Goal: Information Seeking & Learning: Learn about a topic

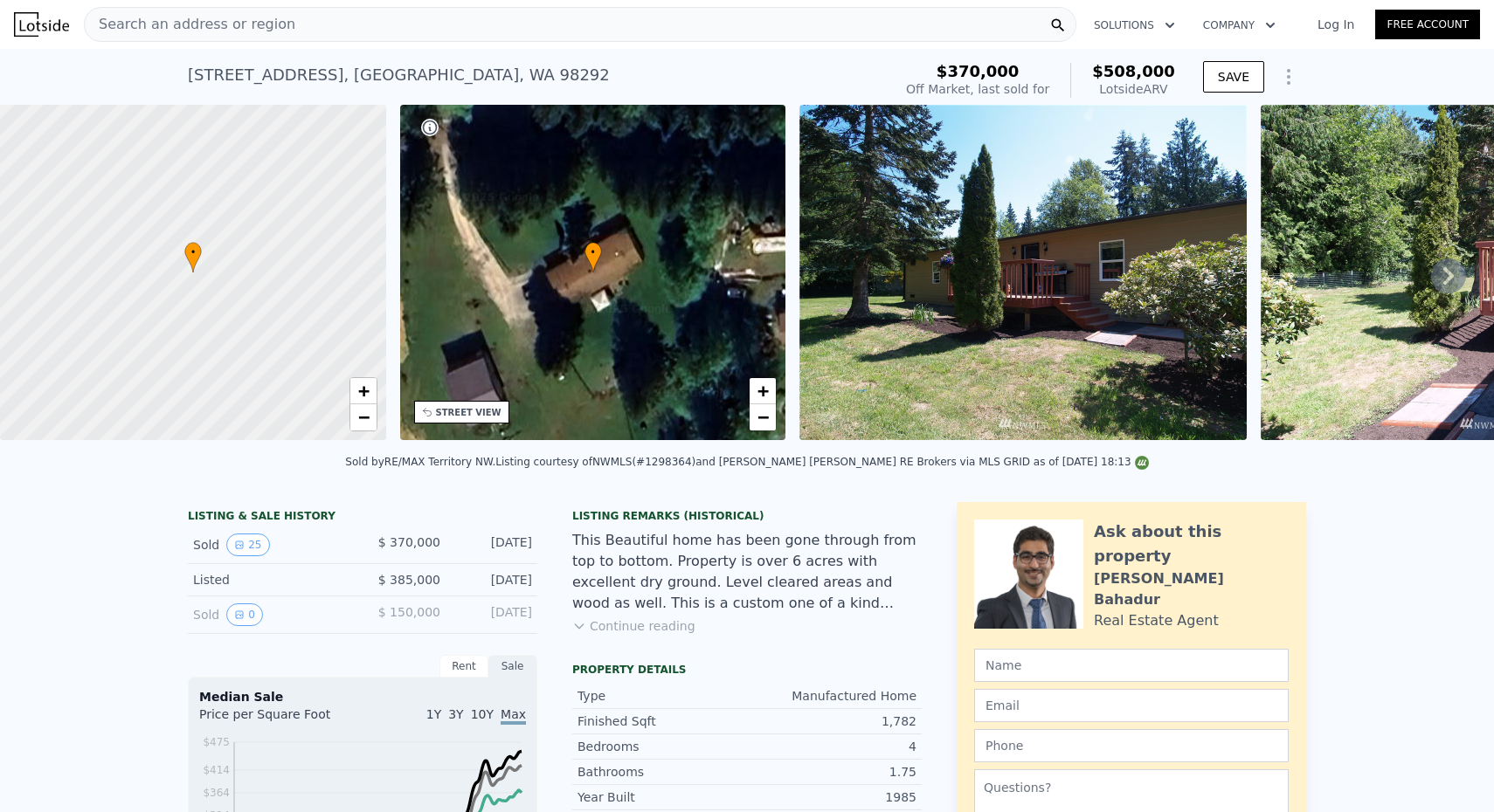
scroll to position [-1, 0]
click at [312, 15] on div "Search an address or region" at bounding box center [580, 25] width 993 height 35
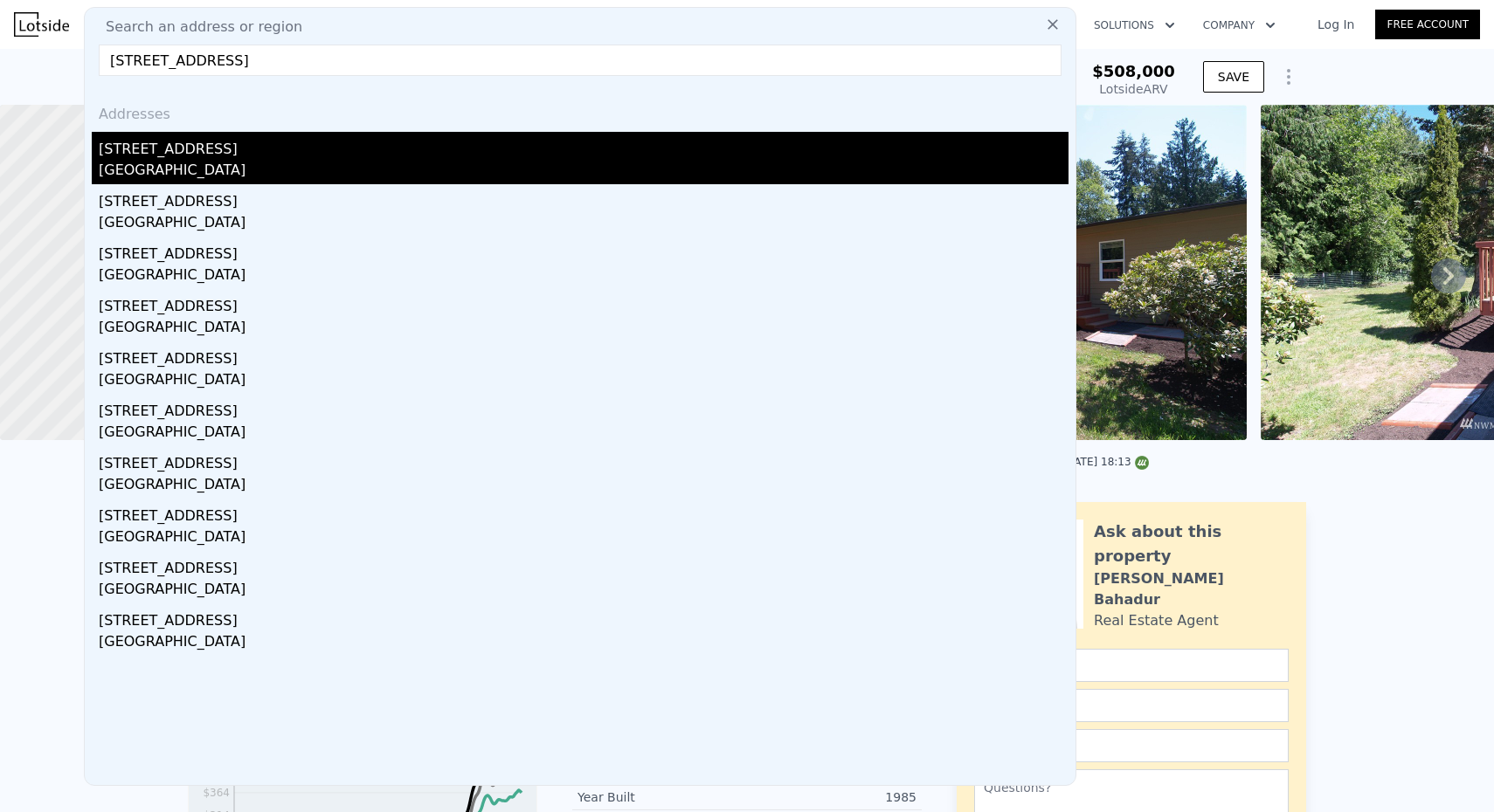
type input "[STREET_ADDRESS]"
click at [266, 155] on div "[STREET_ADDRESS]" at bounding box center [583, 146] width 970 height 28
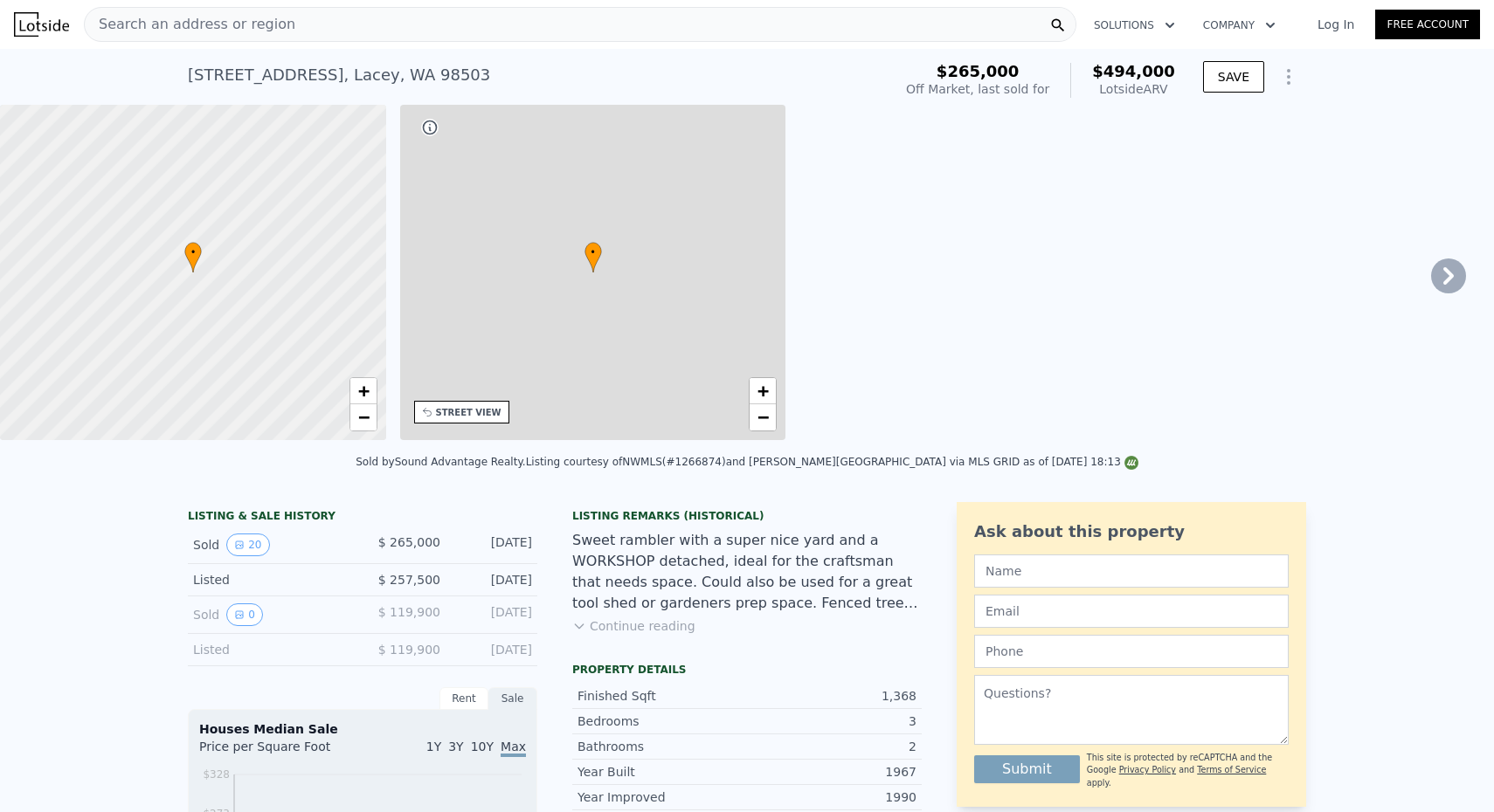
type input "$ 494,000"
type input "4"
type input "1.5"
type input "1072"
type input "1835"
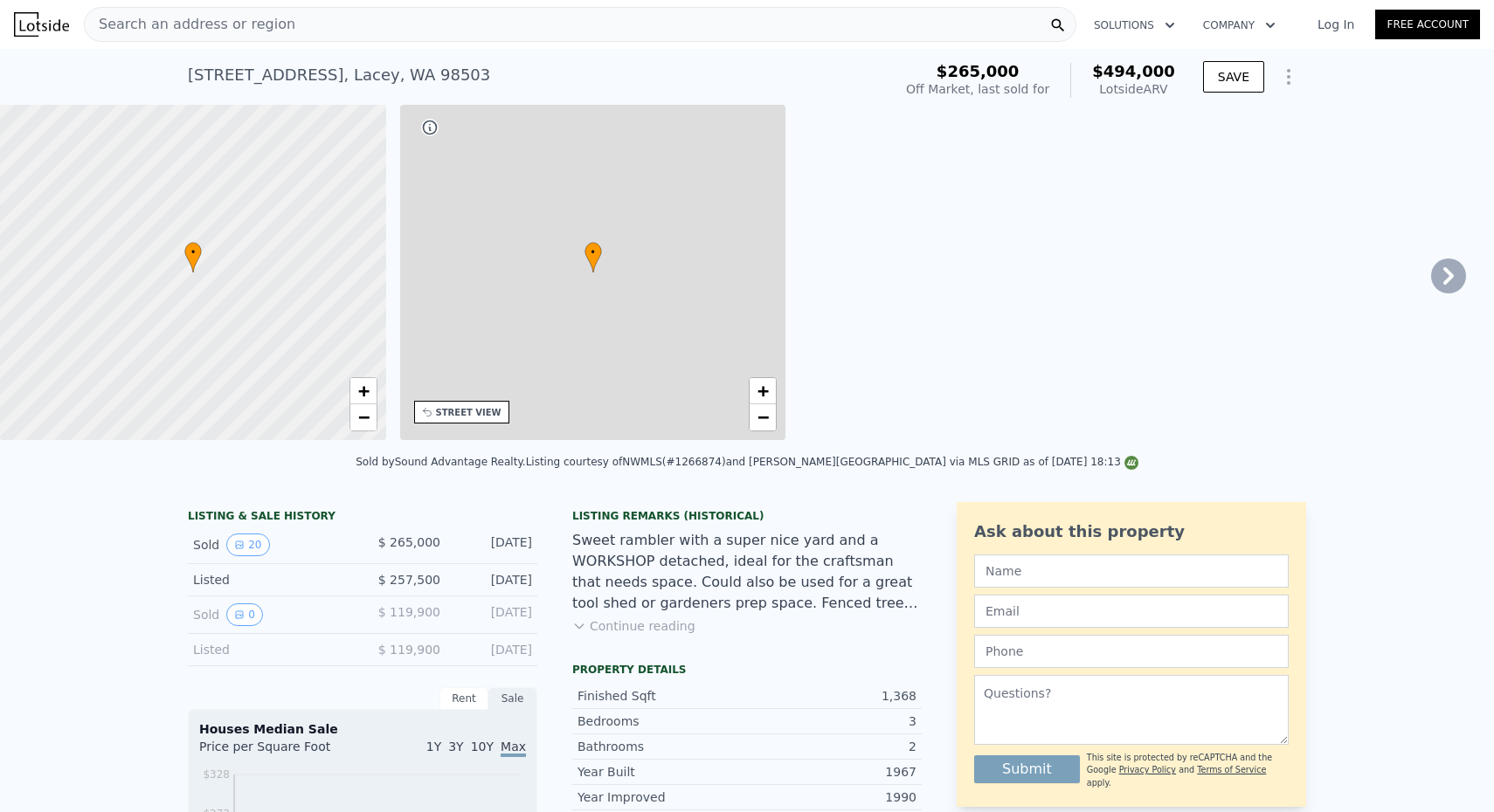
type input "7346"
type input "12606"
type input "$ 176,323"
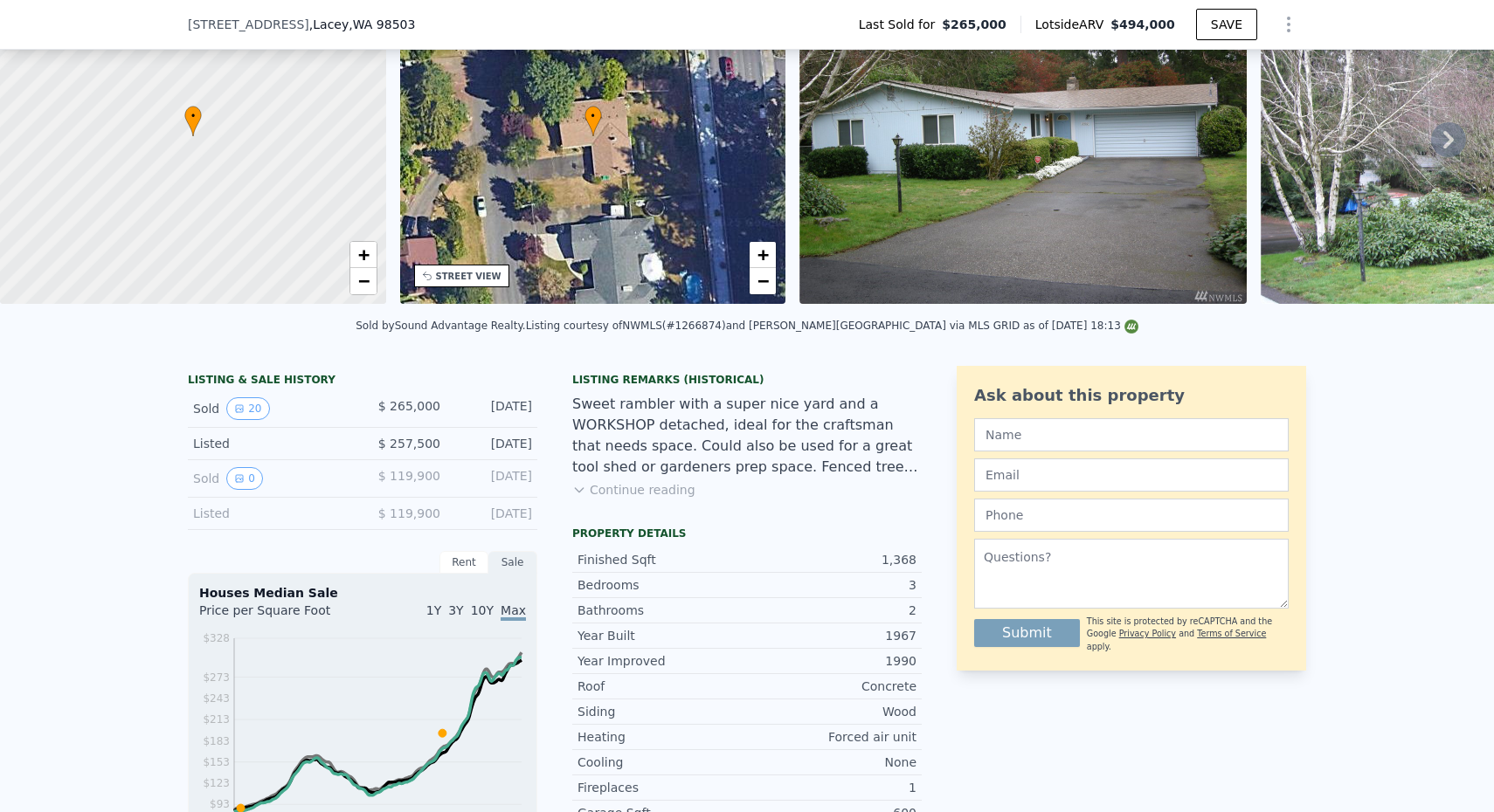
scroll to position [677, 0]
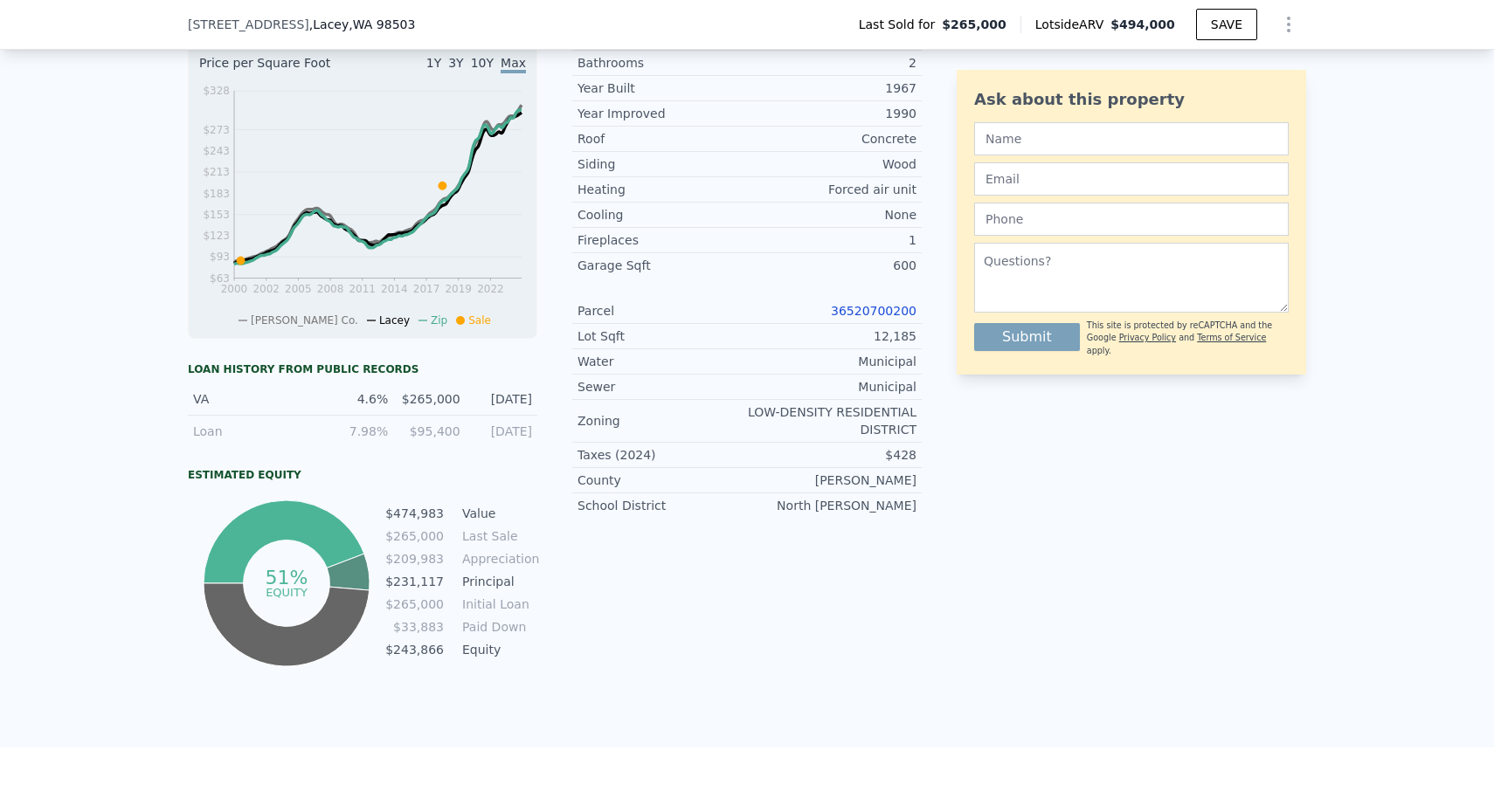
click at [841, 312] on link "36520700200" at bounding box center [873, 311] width 86 height 14
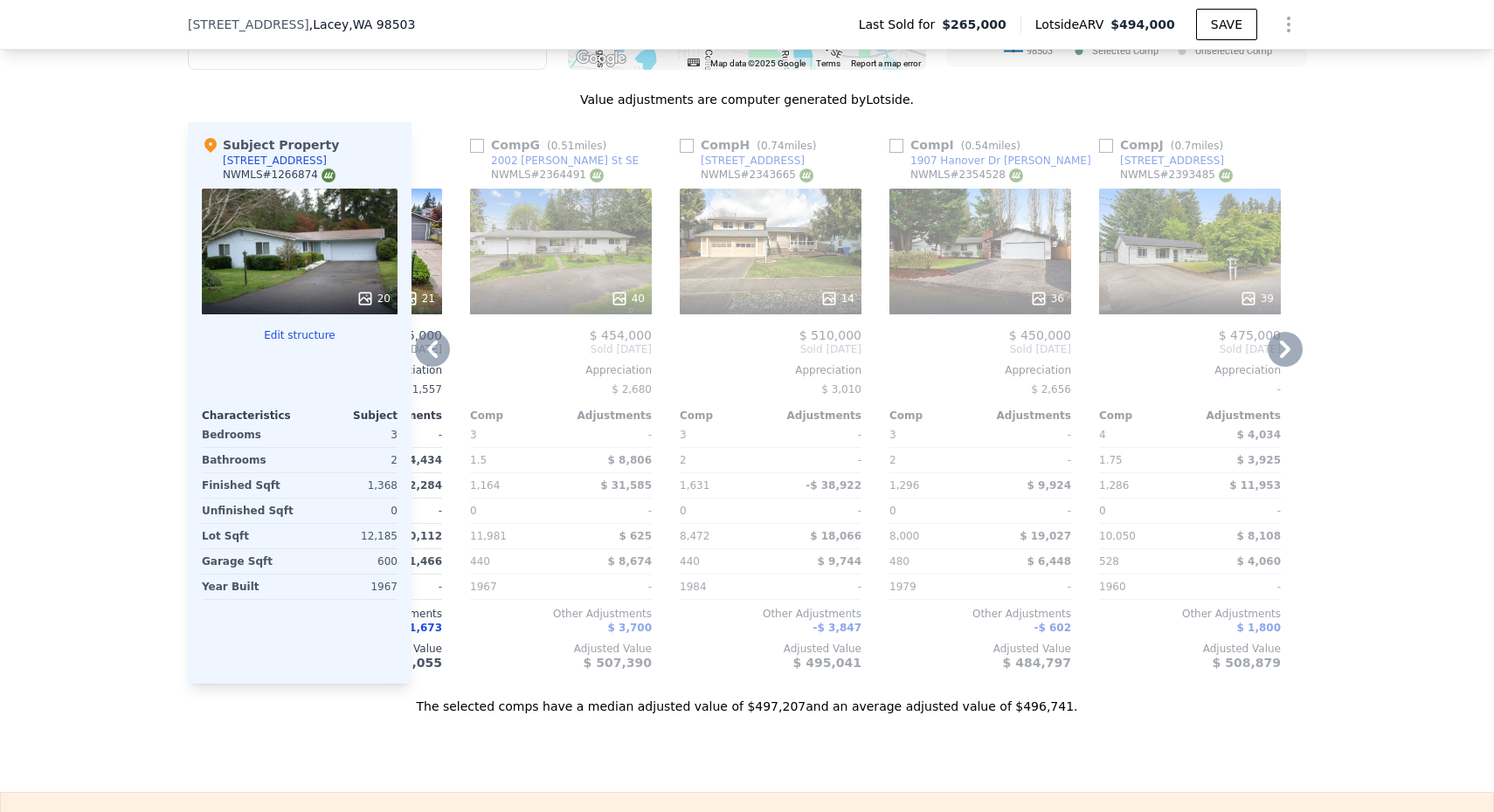
scroll to position [1469, 0]
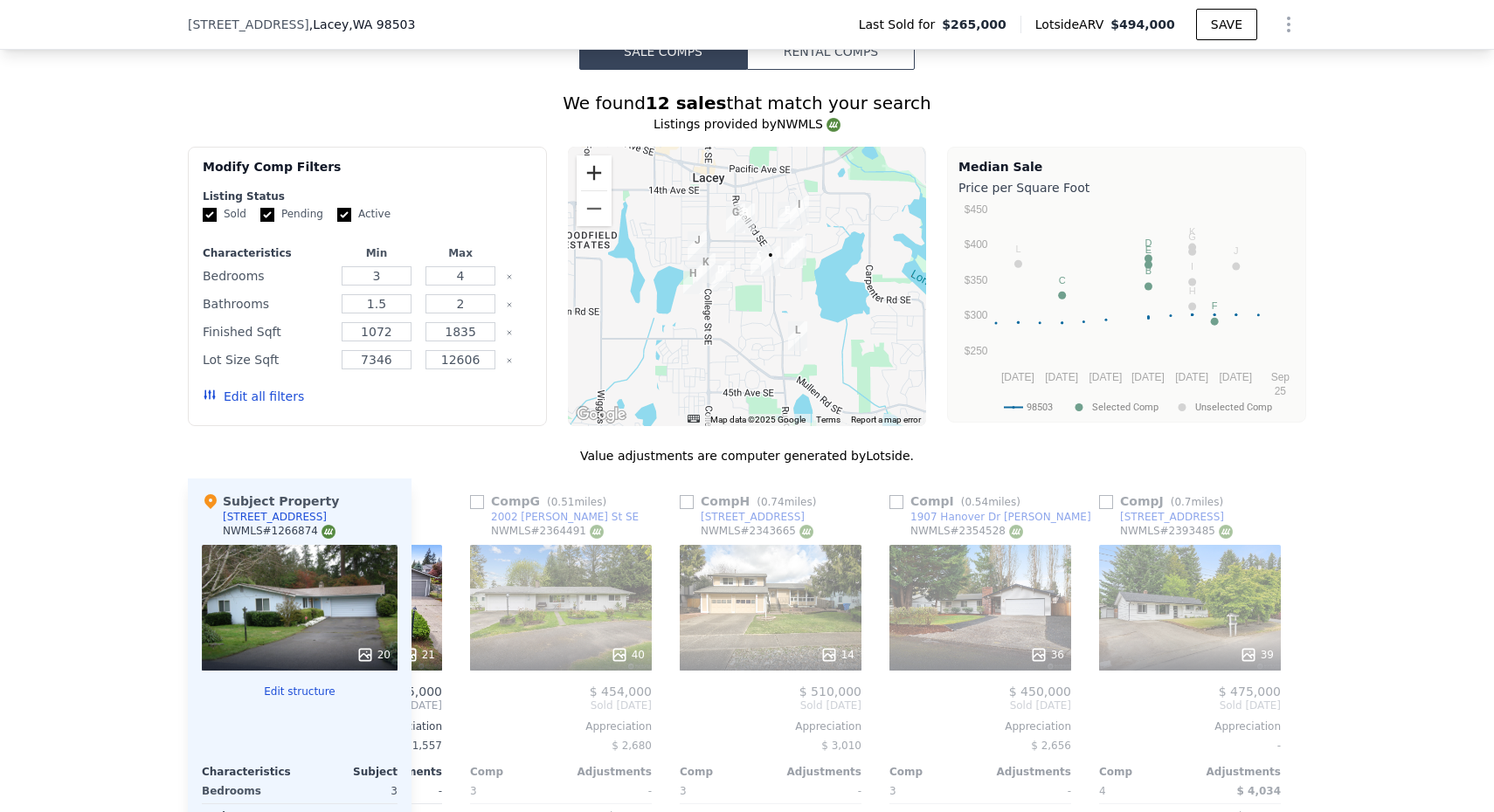
click at [602, 173] on button "Zoom in" at bounding box center [594, 173] width 35 height 35
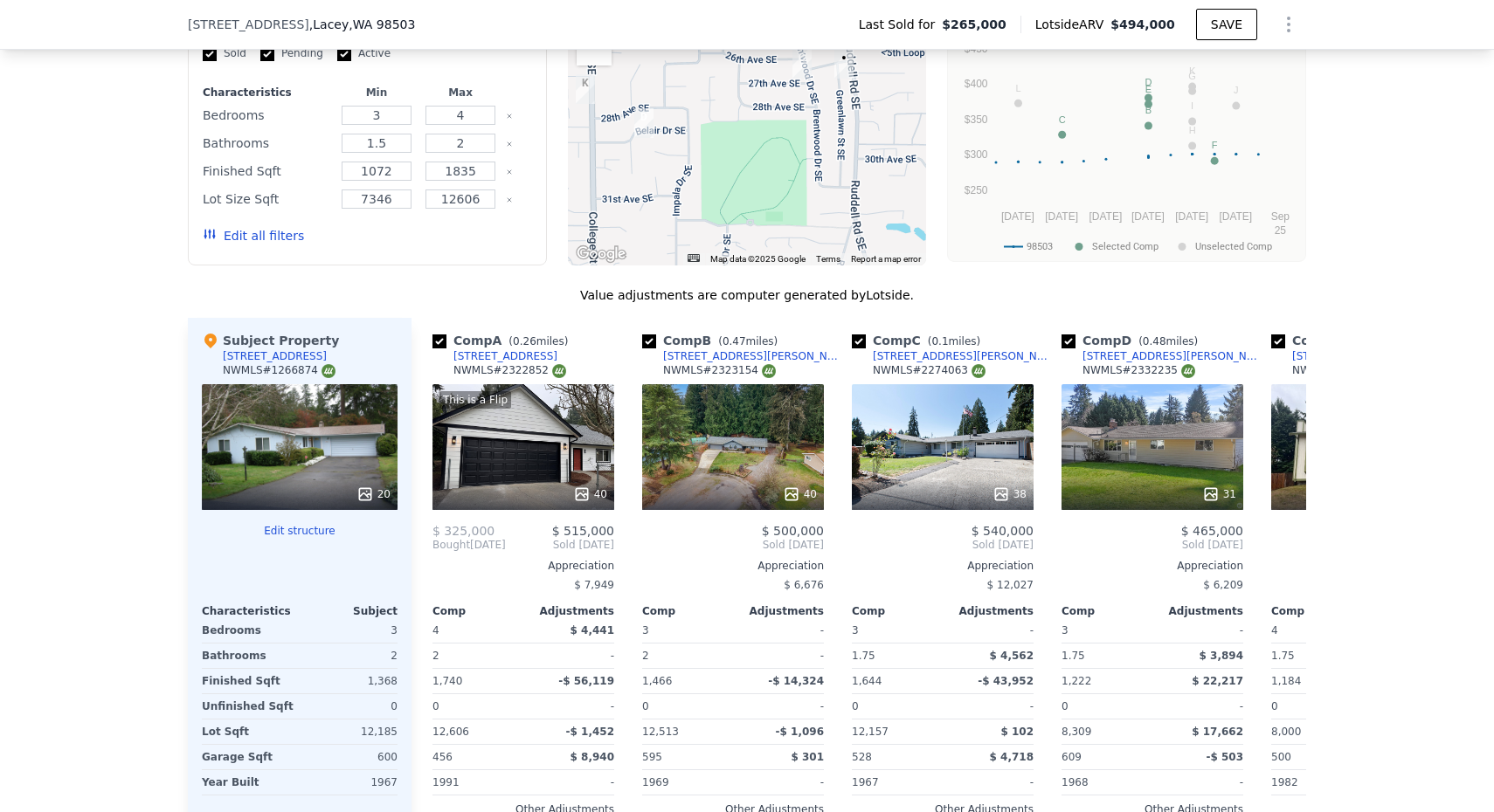
scroll to position [1735, 0]
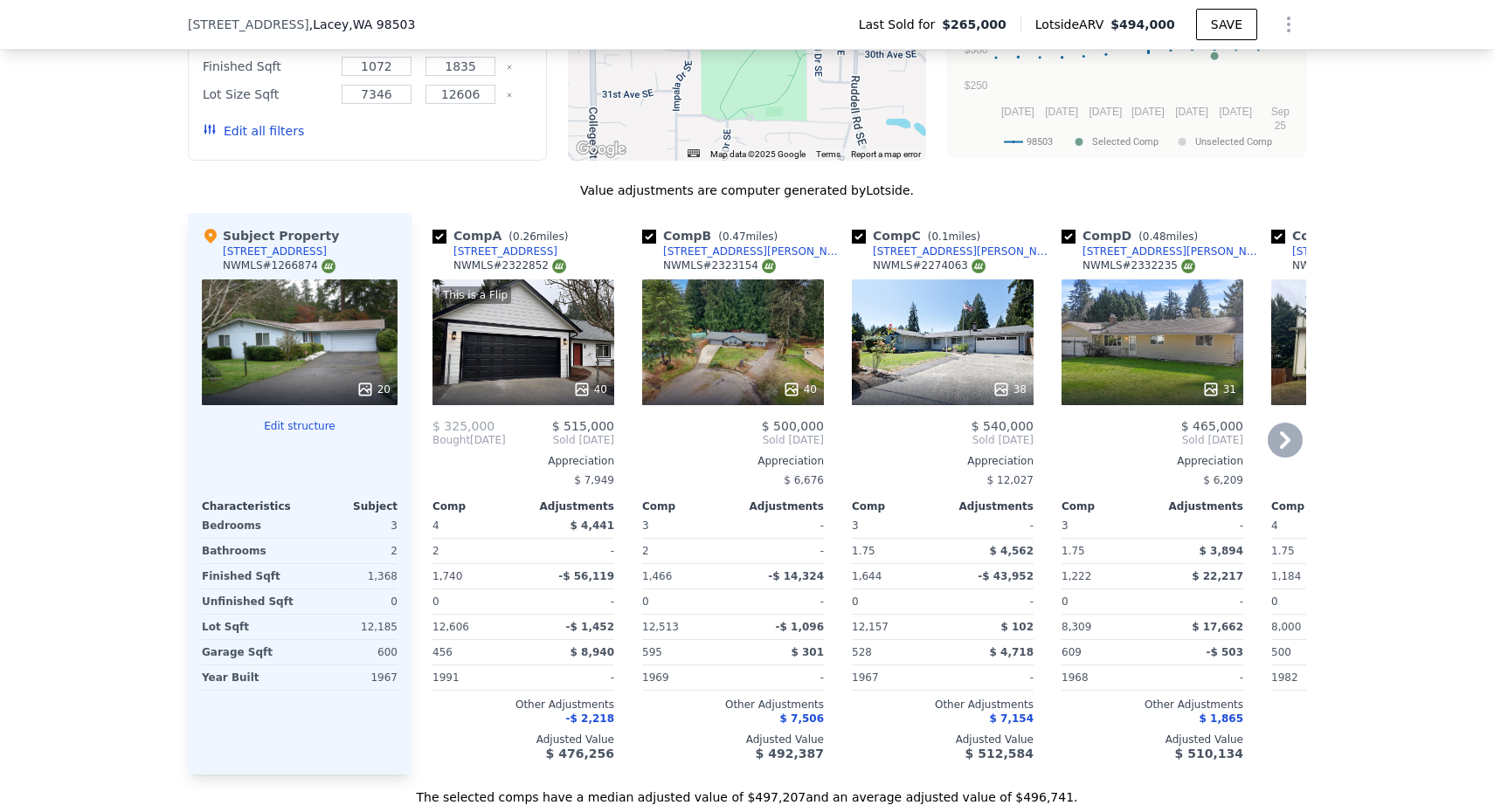
click at [1131, 316] on div "31" at bounding box center [1152, 342] width 182 height 125
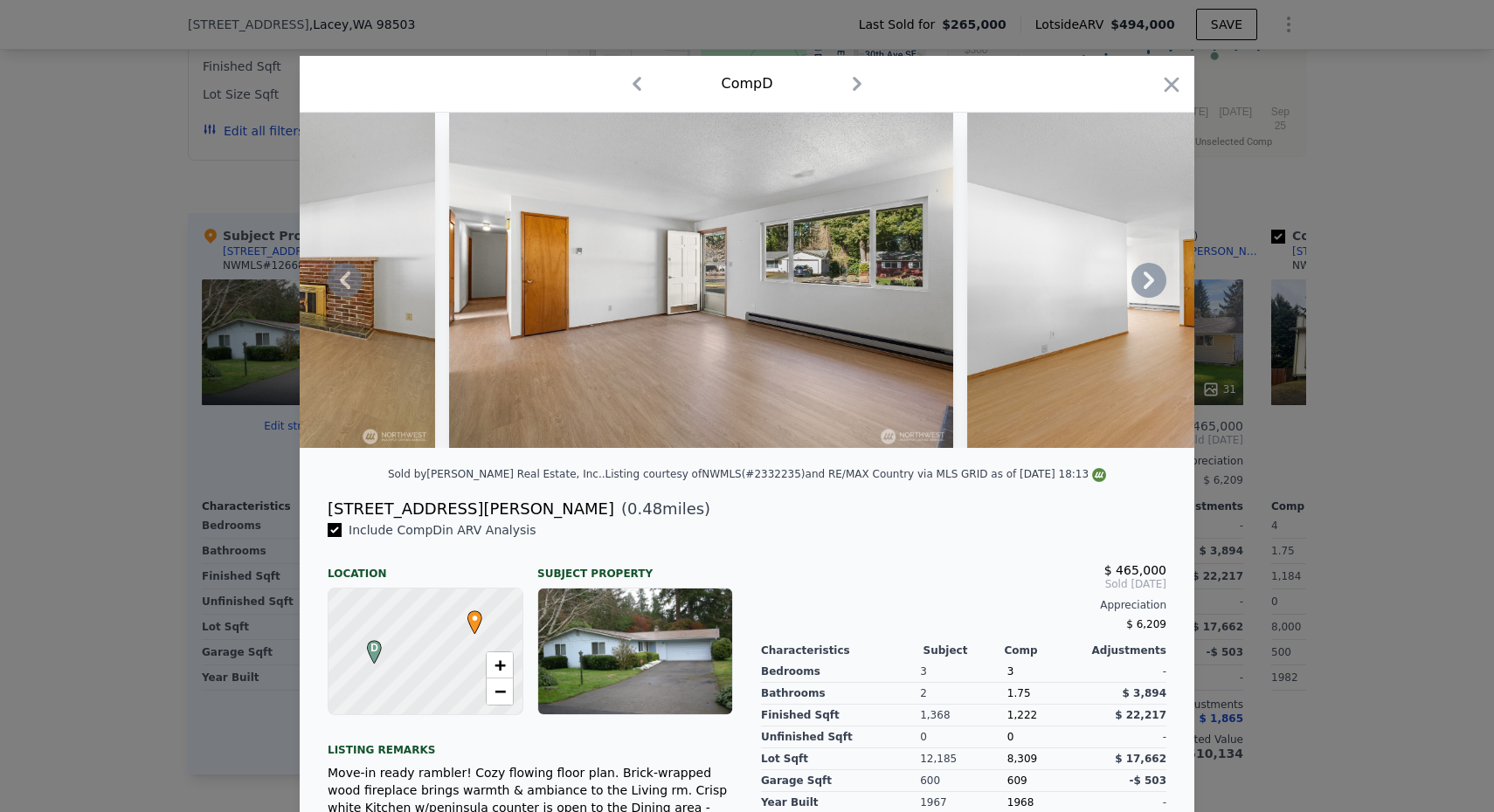
scroll to position [0, 2252]
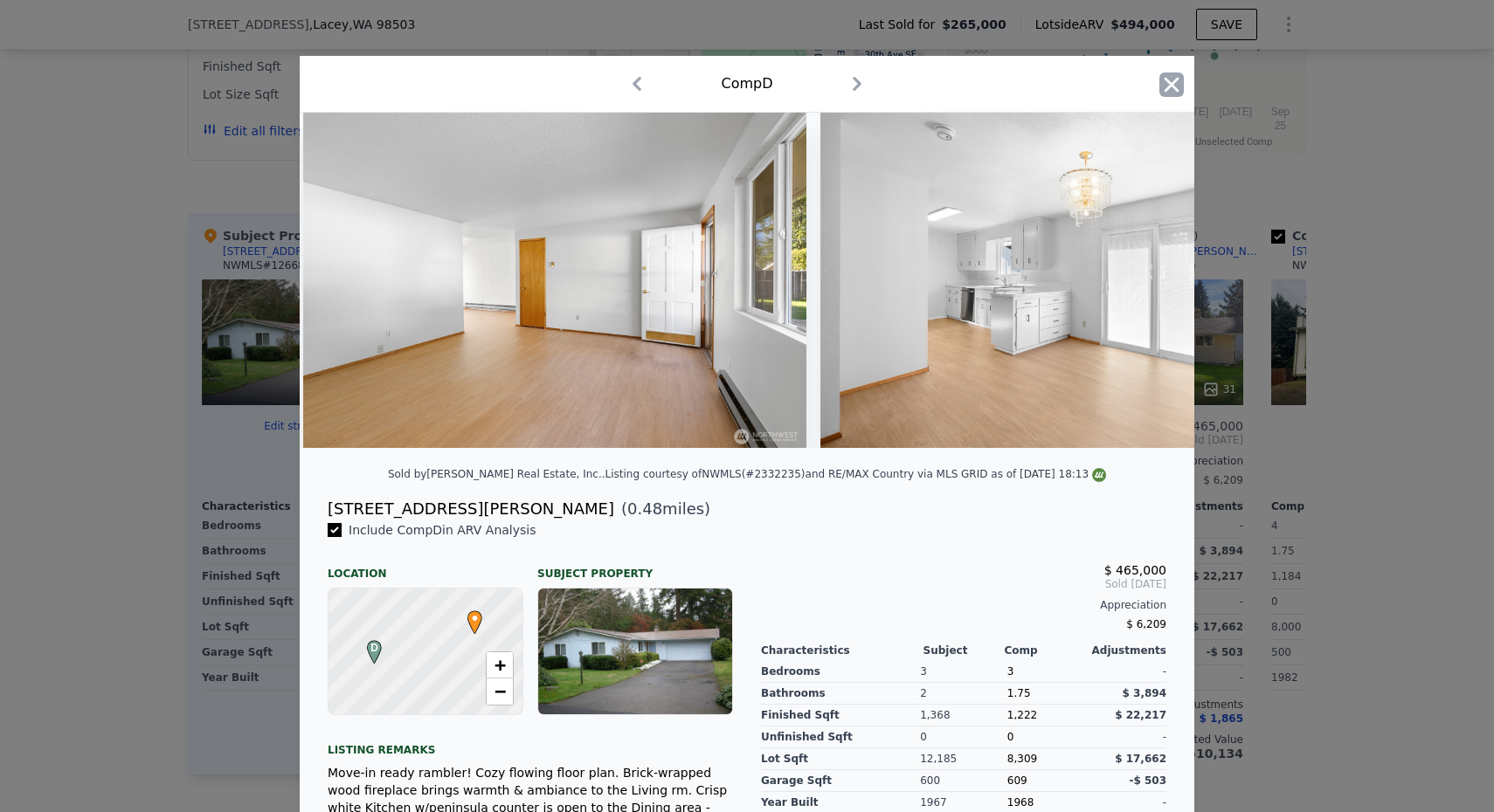
click at [1179, 80] on icon "button" at bounding box center [1171, 85] width 25 height 25
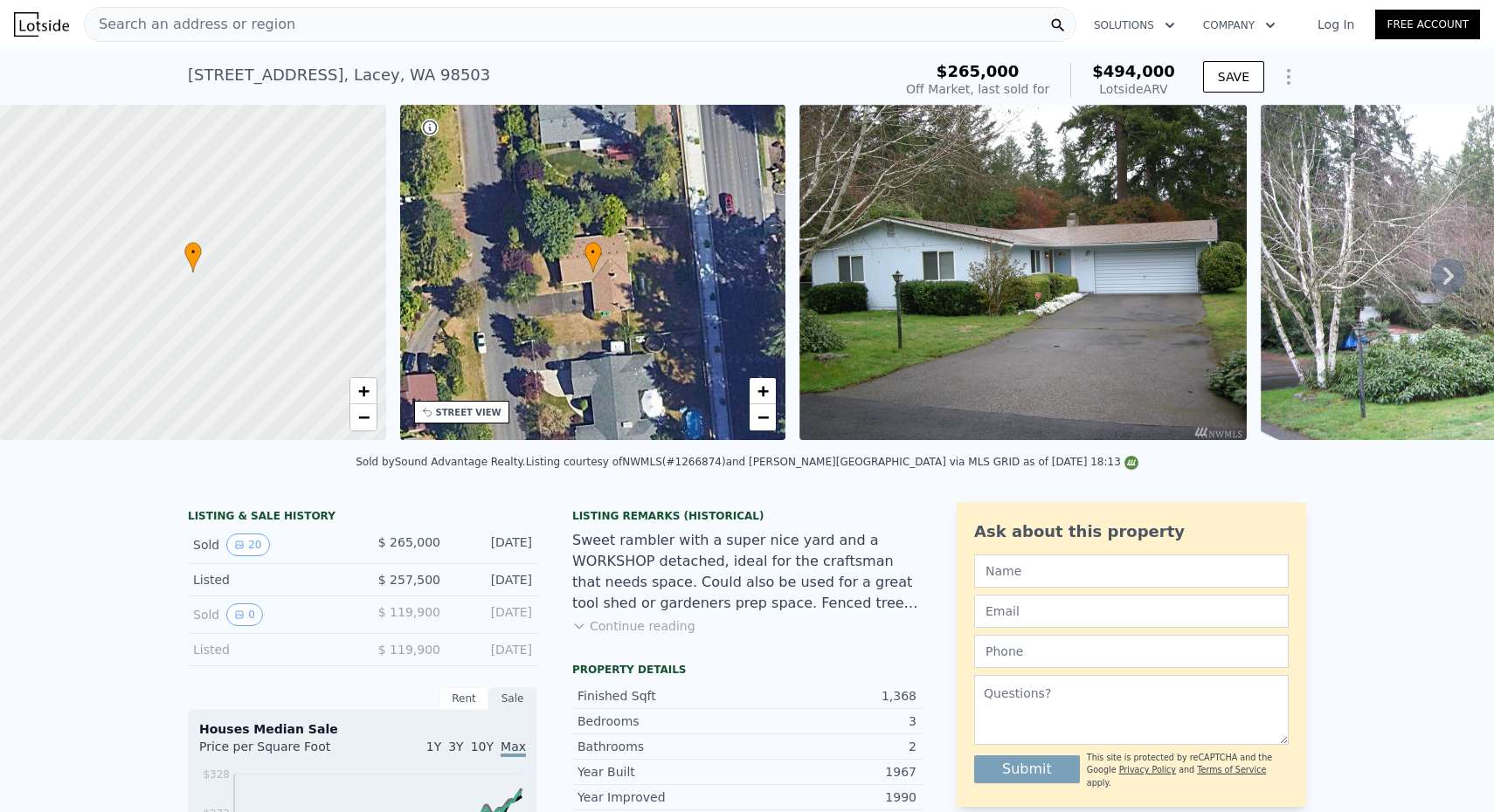
scroll to position [-5, 0]
click at [330, 35] on div "Search an address or region" at bounding box center [580, 25] width 993 height 35
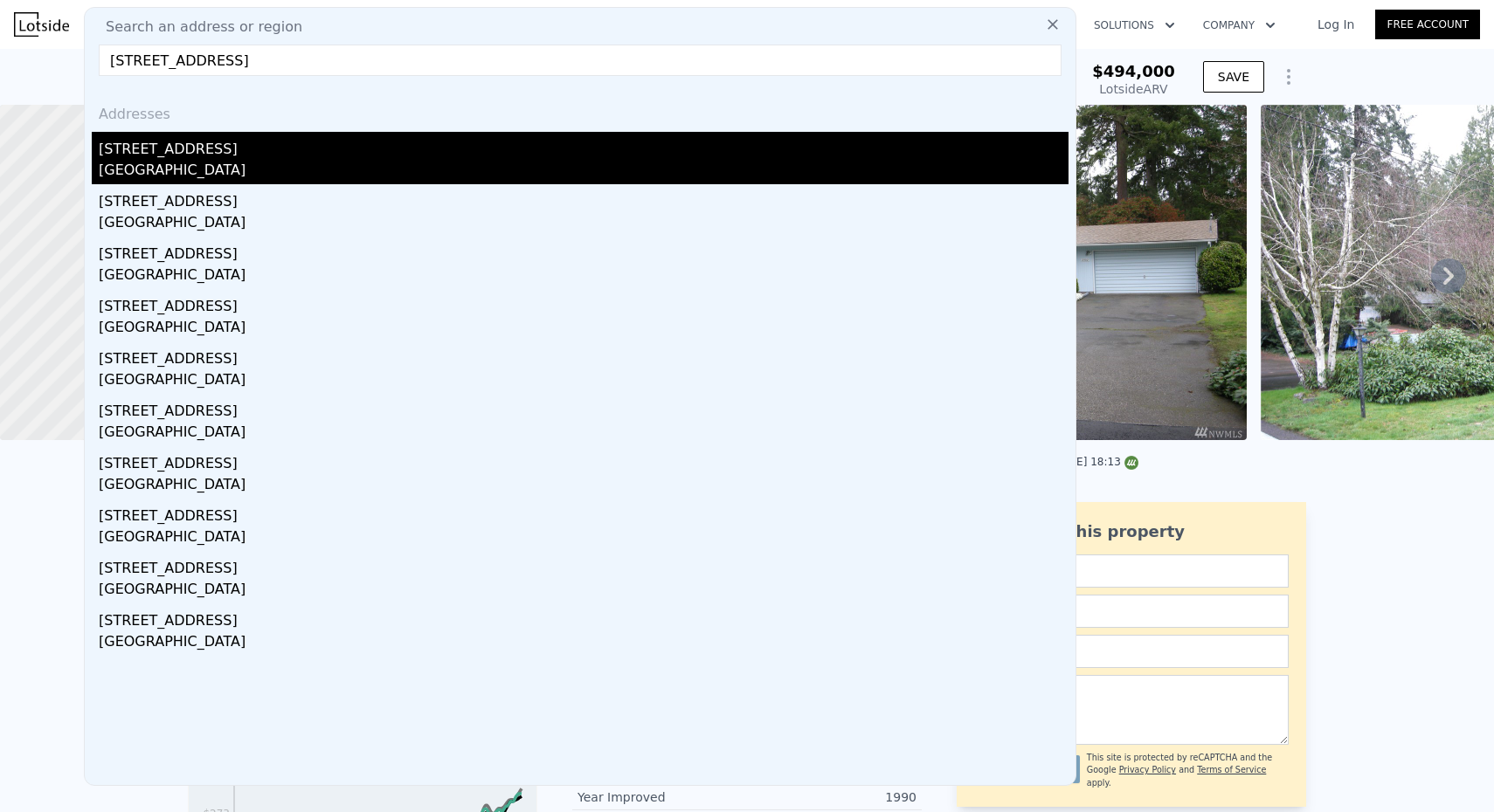
type input "[STREET_ADDRESS]"
click at [293, 153] on div "[STREET_ADDRESS]" at bounding box center [583, 146] width 970 height 28
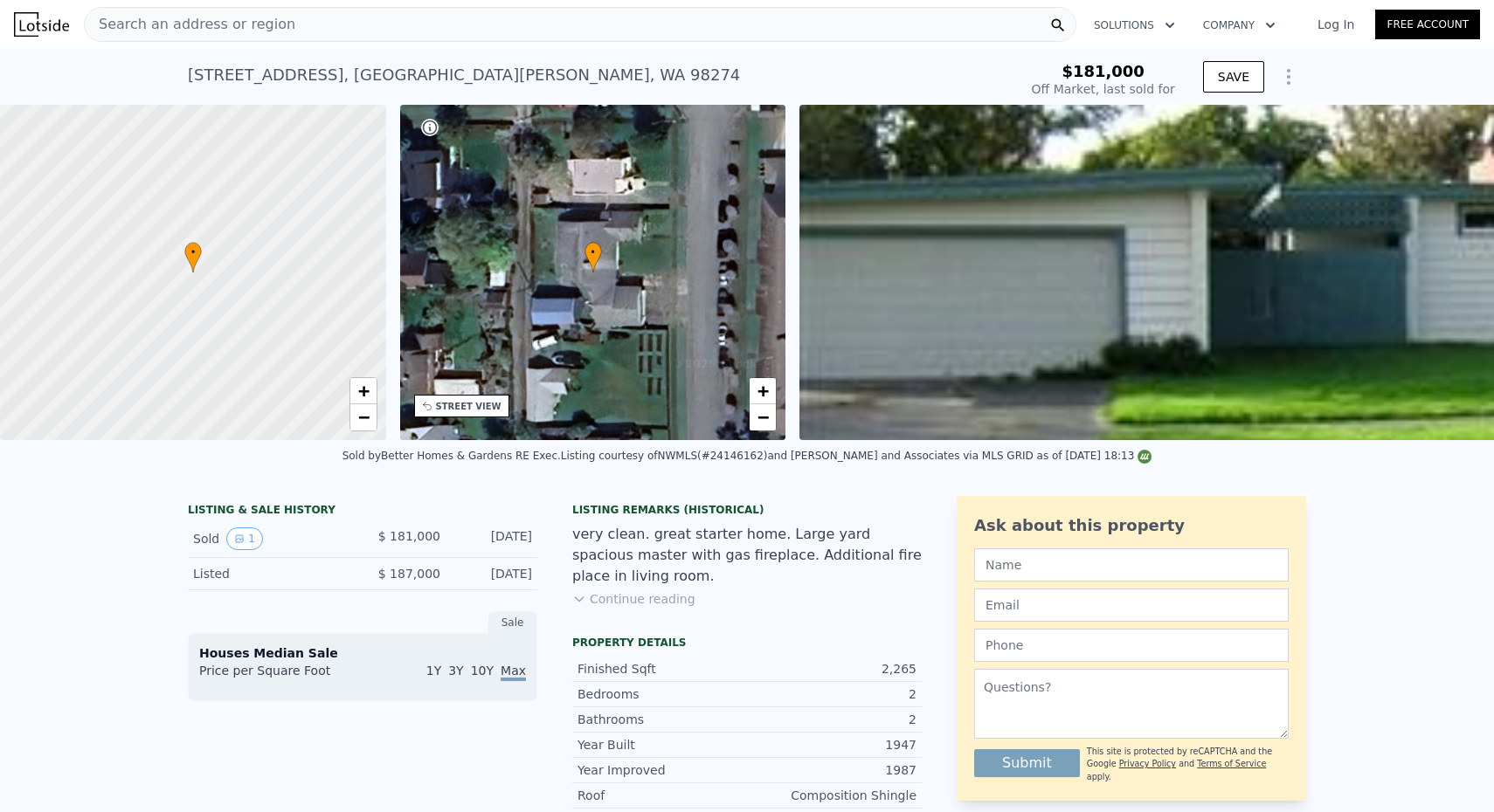
type input "-$ 197,300"
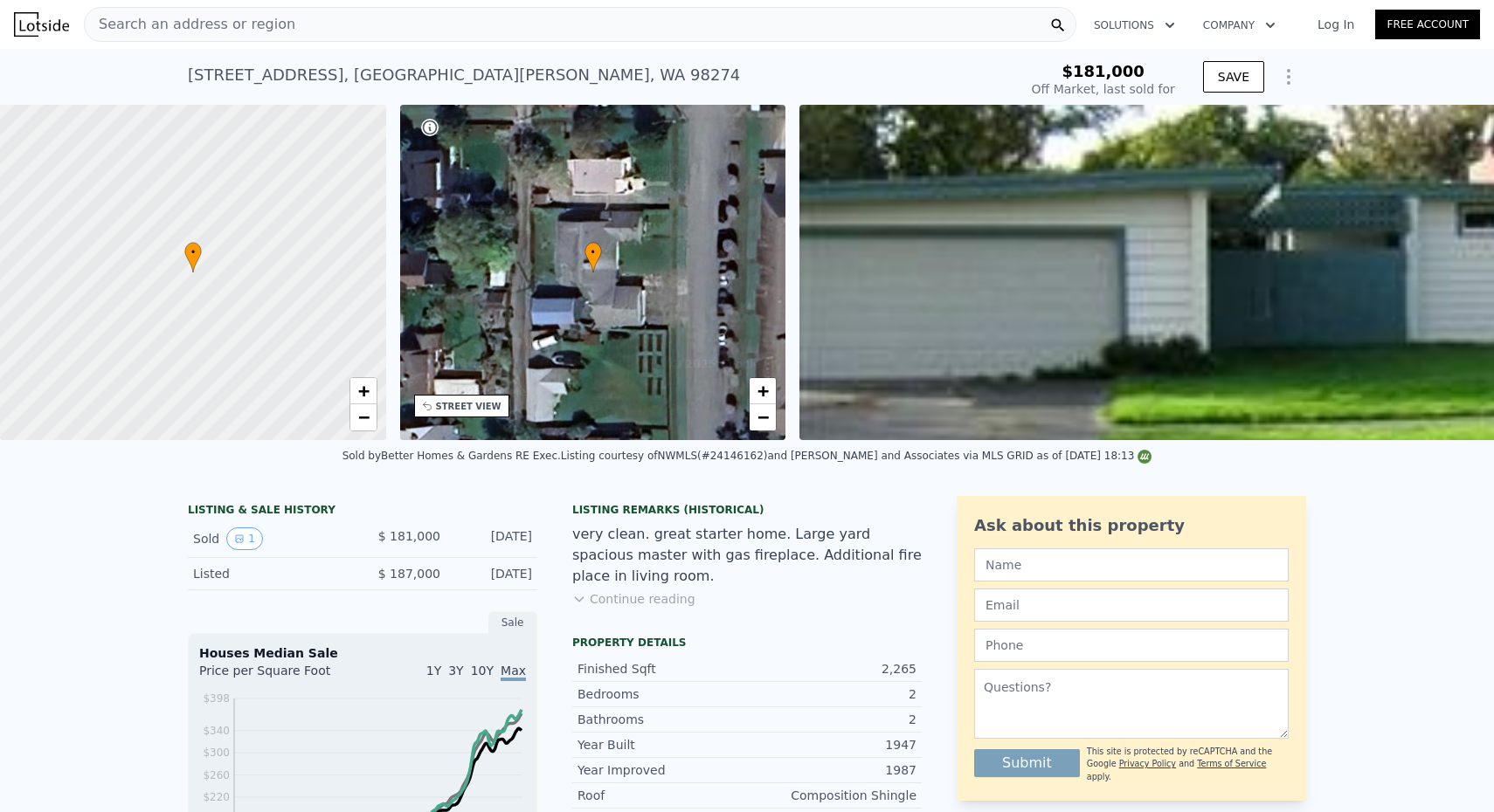
scroll to position [-8, 0]
type input "$ 672,000"
type input "$ 425,556"
click at [271, 27] on span "Search an address or region" at bounding box center [190, 24] width 210 height 21
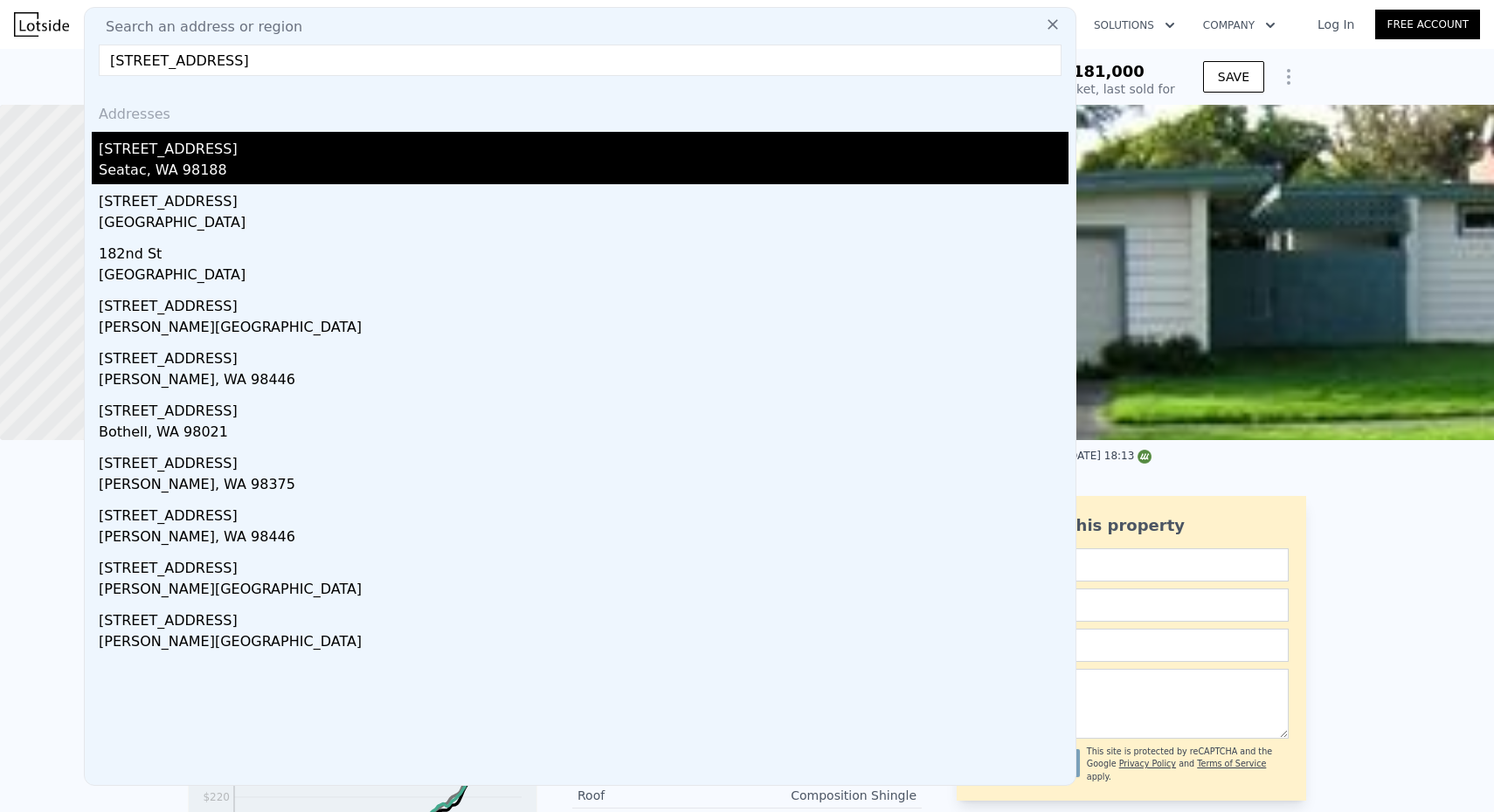
type input "[STREET_ADDRESS]"
click at [246, 169] on div "Seatac, WA 98188" at bounding box center [583, 171] width 970 height 25
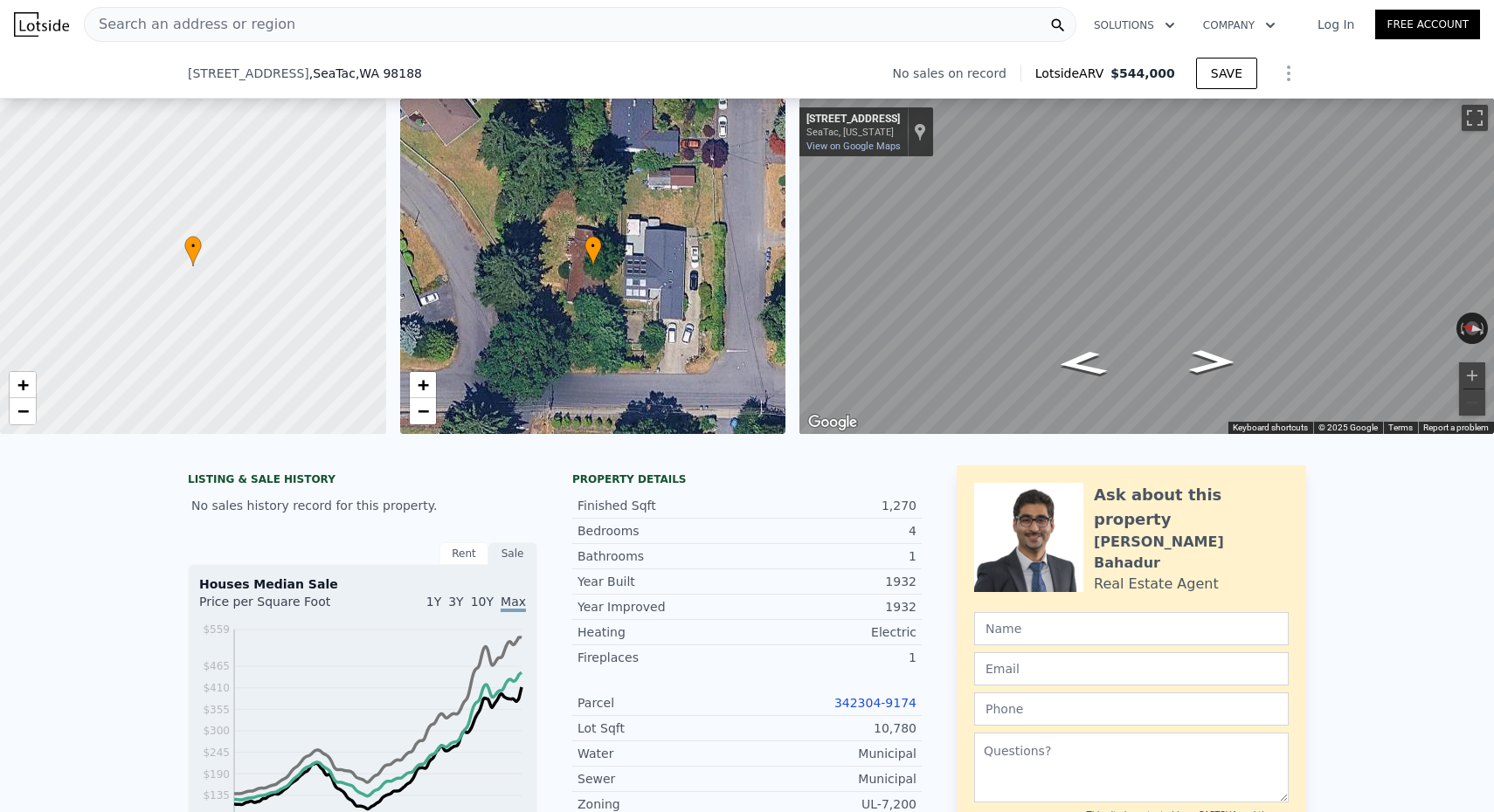
scroll to position [125, 0]
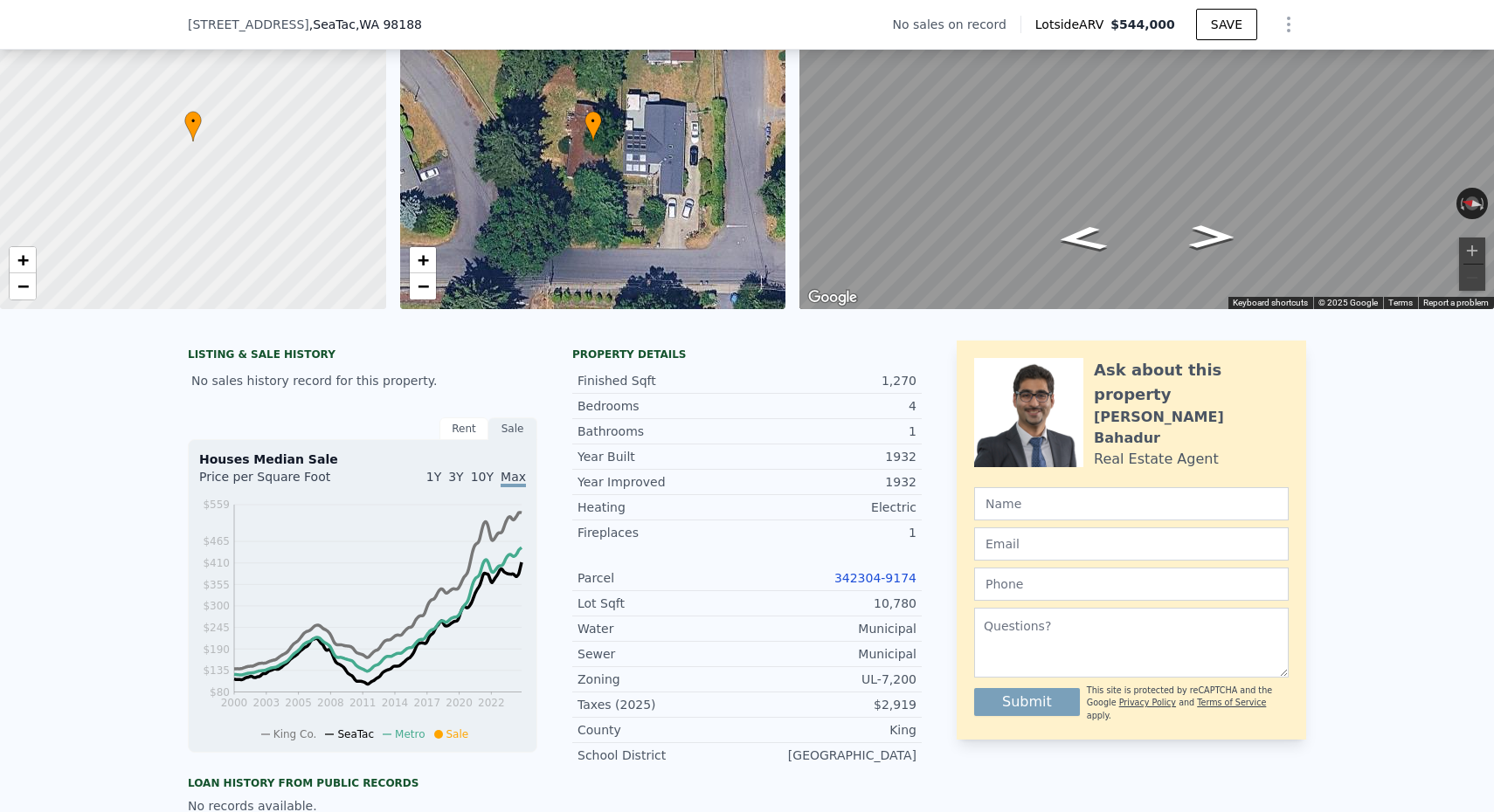
click at [877, 582] on link "342304-9174" at bounding box center [875, 578] width 82 height 14
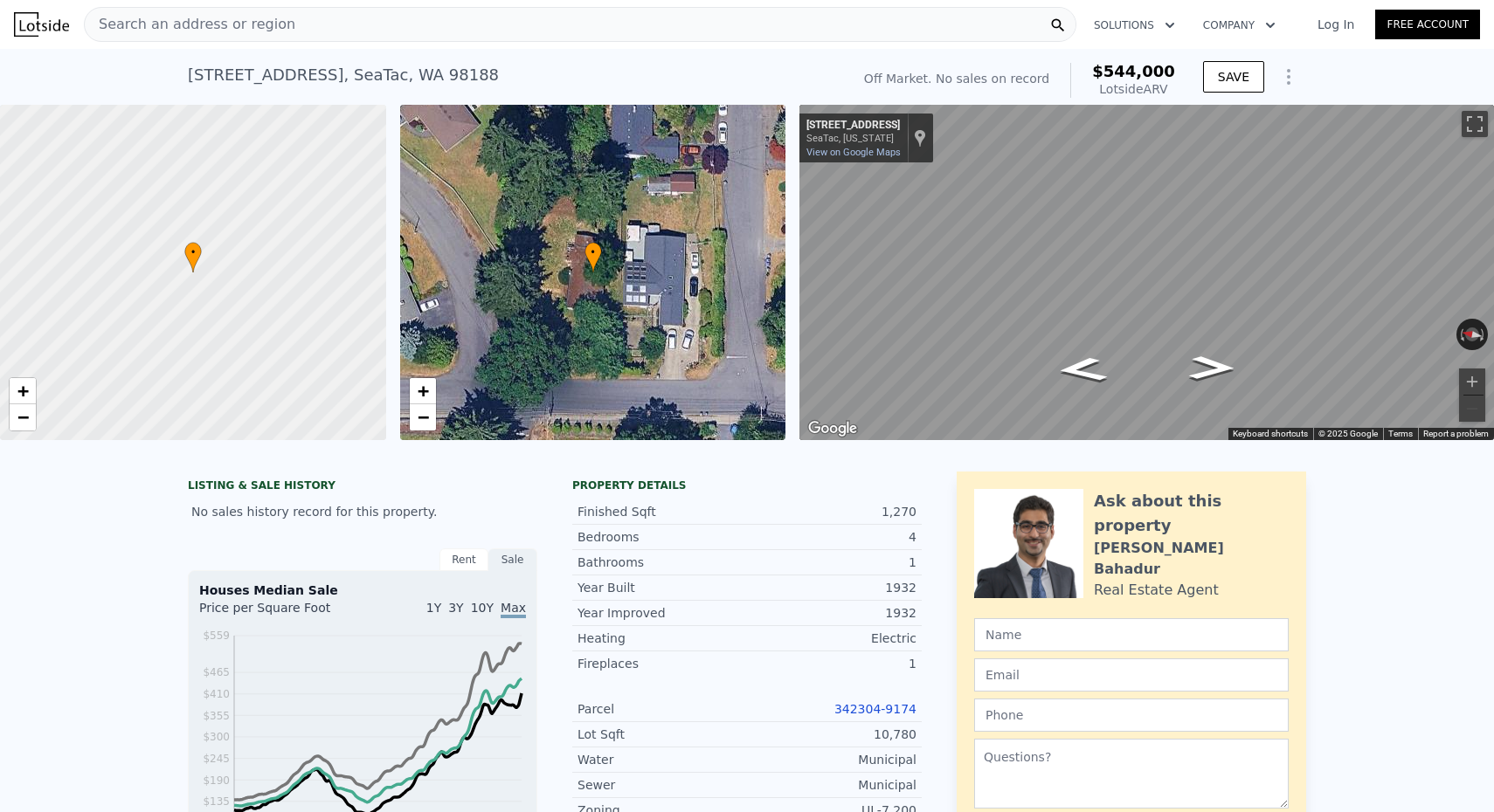
scroll to position [0, 0]
click at [343, 46] on nav "Search an address or region Solutions Company Open main menu Log In Free Account" at bounding box center [747, 24] width 1494 height 49
click at [343, 22] on div "Search an address or region" at bounding box center [580, 25] width 993 height 35
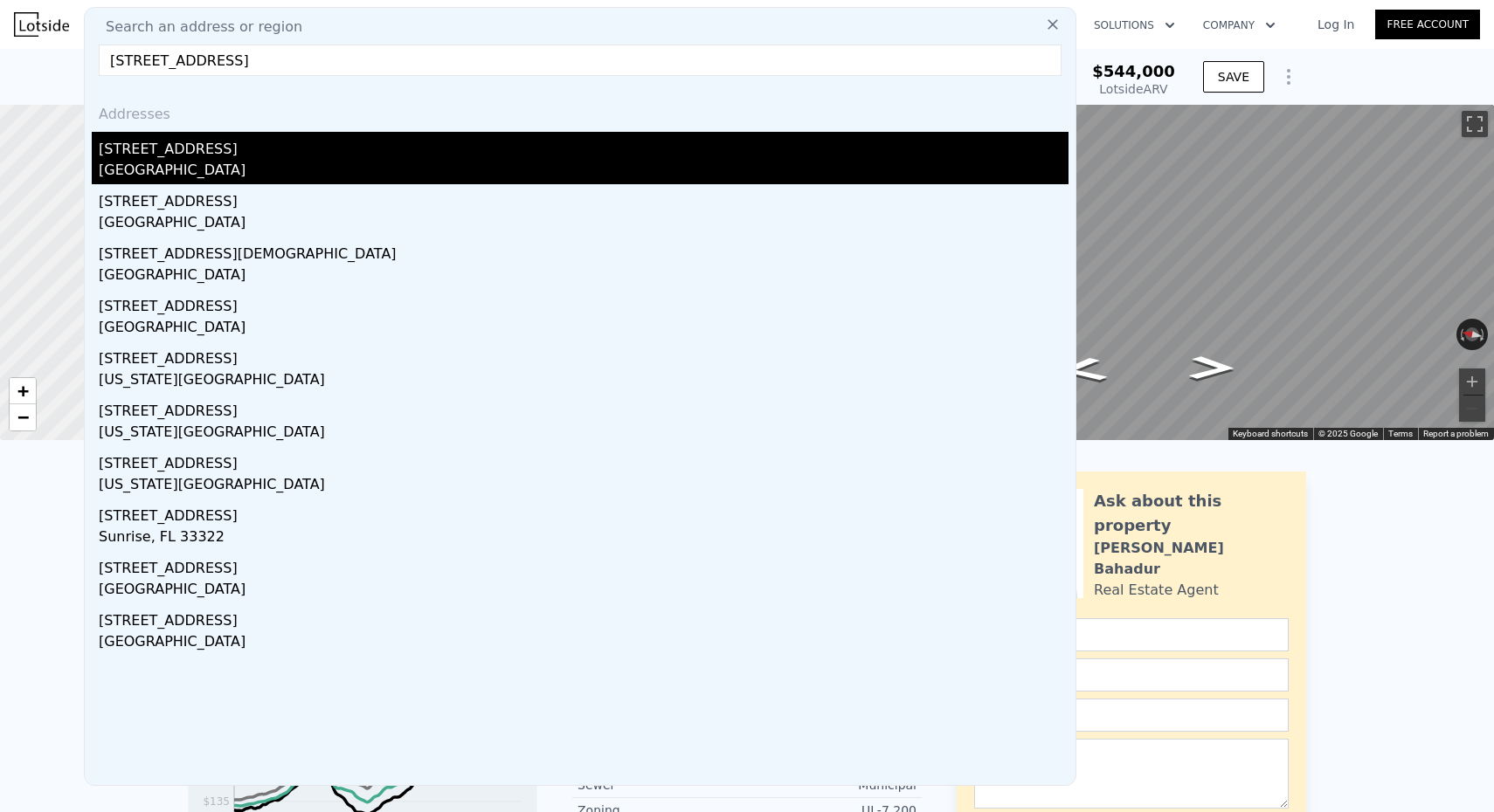
type input "[STREET_ADDRESS]"
click at [222, 168] on div "[GEOGRAPHIC_DATA]" at bounding box center [583, 171] width 970 height 25
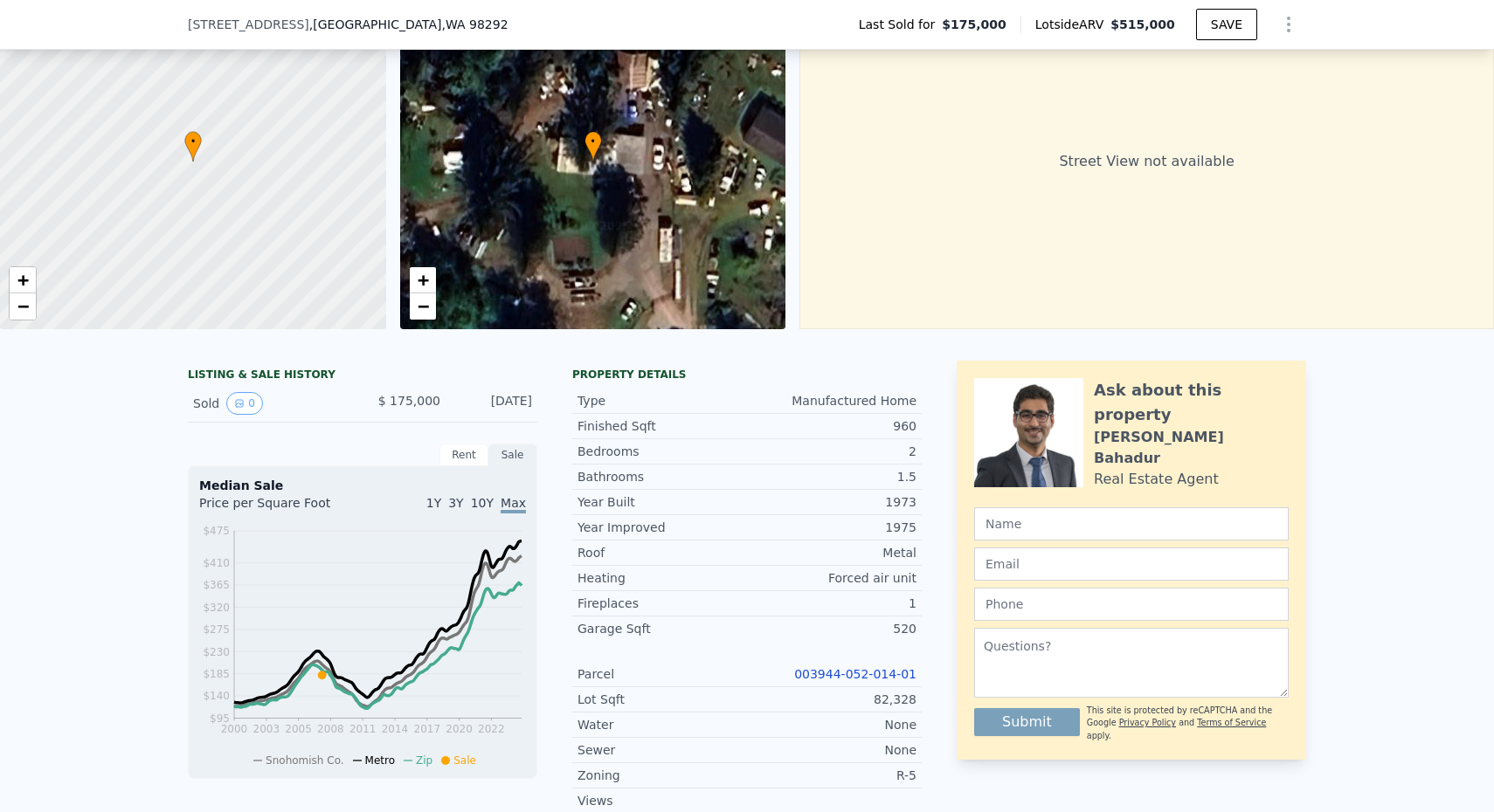
scroll to position [123, 0]
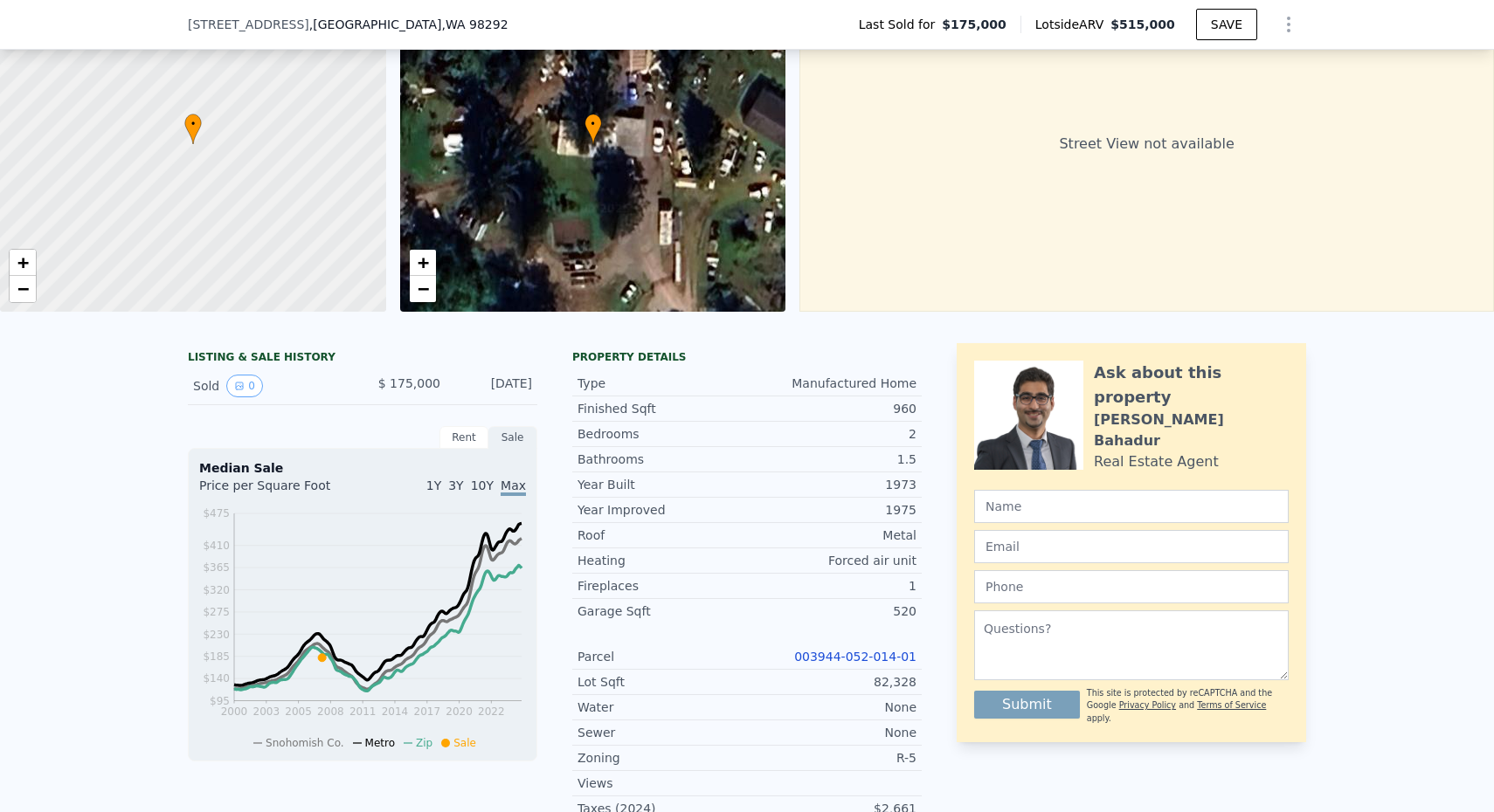
click at [850, 652] on link "003944-052-014-01" at bounding box center [855, 656] width 123 height 14
